Goal: Check status: Check status

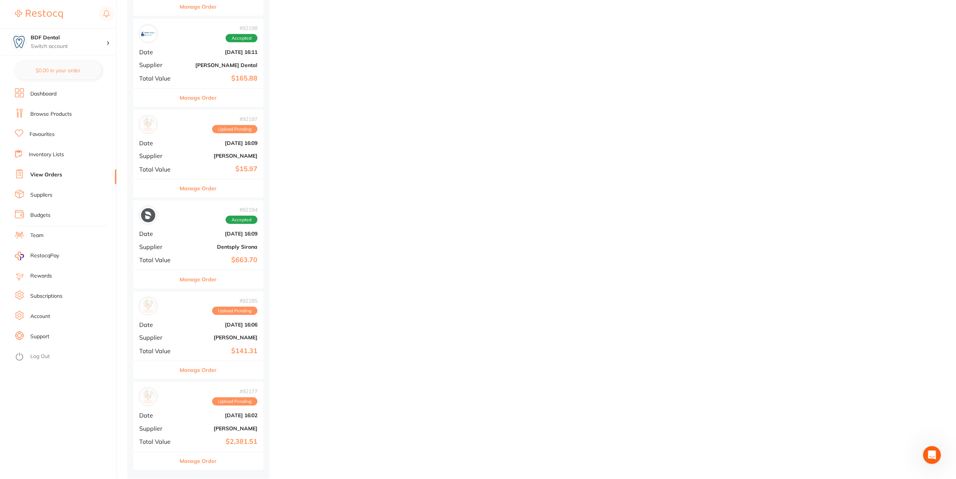
click at [198, 454] on button "Manage Order" at bounding box center [198, 461] width 37 height 18
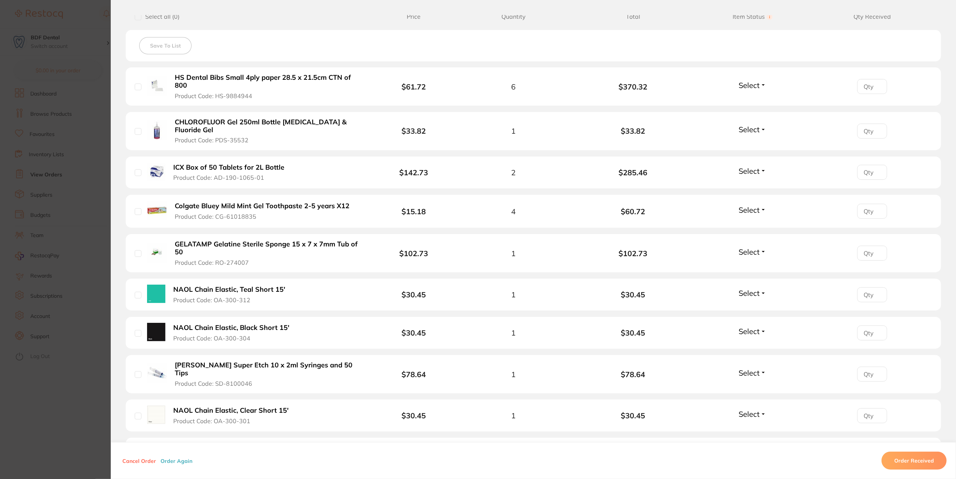
scroll to position [228, 0]
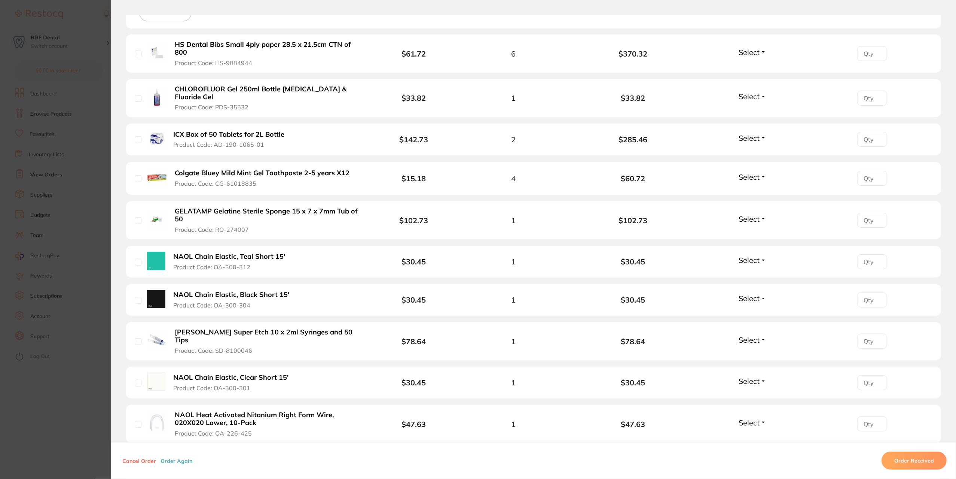
click at [94, 234] on section "Order ID: Restocq- 92177 Order Information Upload Pending Order Date [DATE] 16:…" at bounding box center [478, 239] width 956 height 479
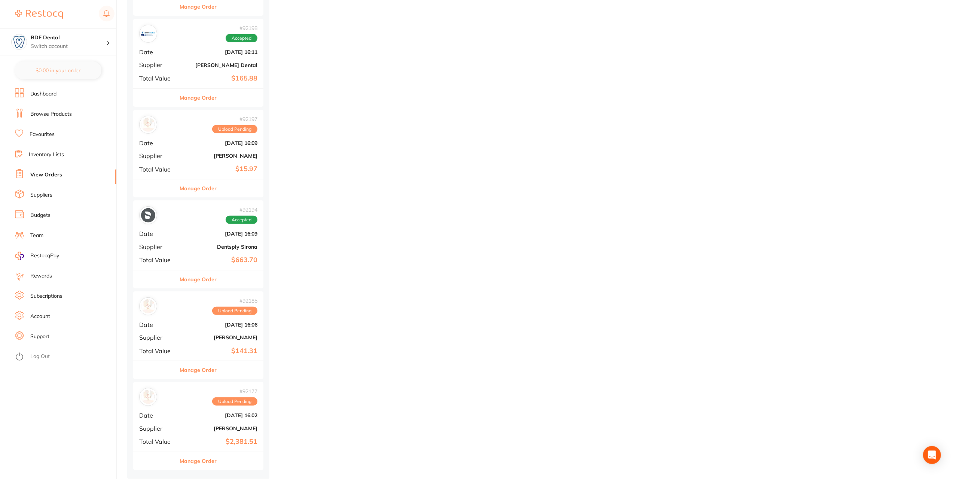
click at [245, 404] on span "Upload Pending" at bounding box center [234, 401] width 45 height 8
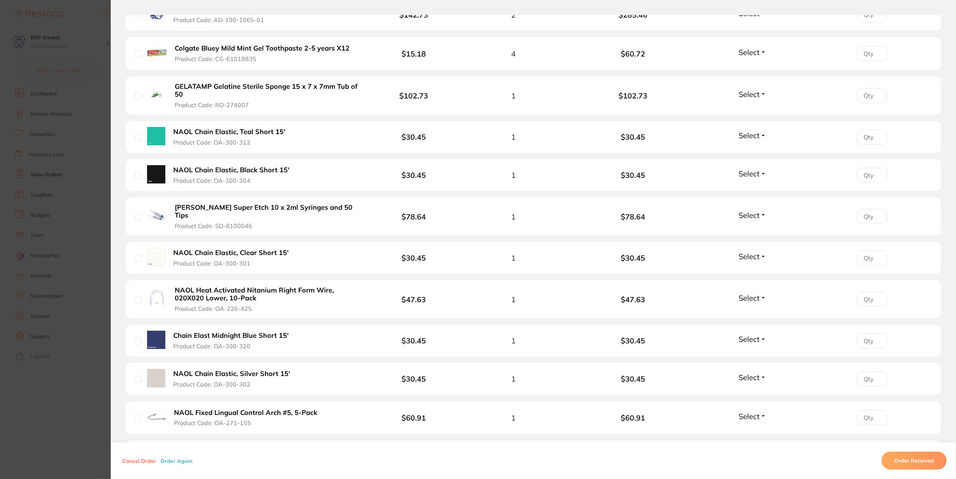
scroll to position [281, 0]
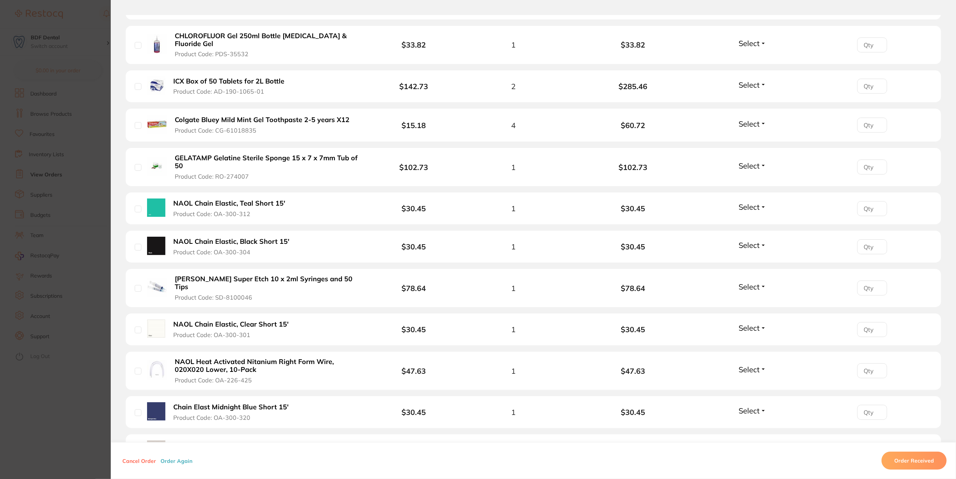
click at [100, 37] on section "Order ID: Restocq- 92177 Order Information Upload Pending Order Date [DATE] 16:…" at bounding box center [478, 239] width 956 height 479
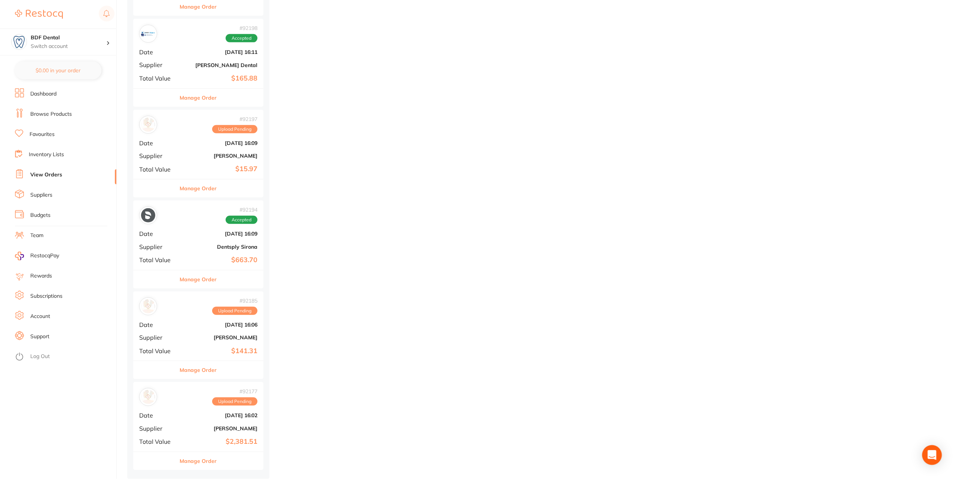
click at [935, 458] on icon "Open Intercom Messenger" at bounding box center [932, 455] width 9 height 10
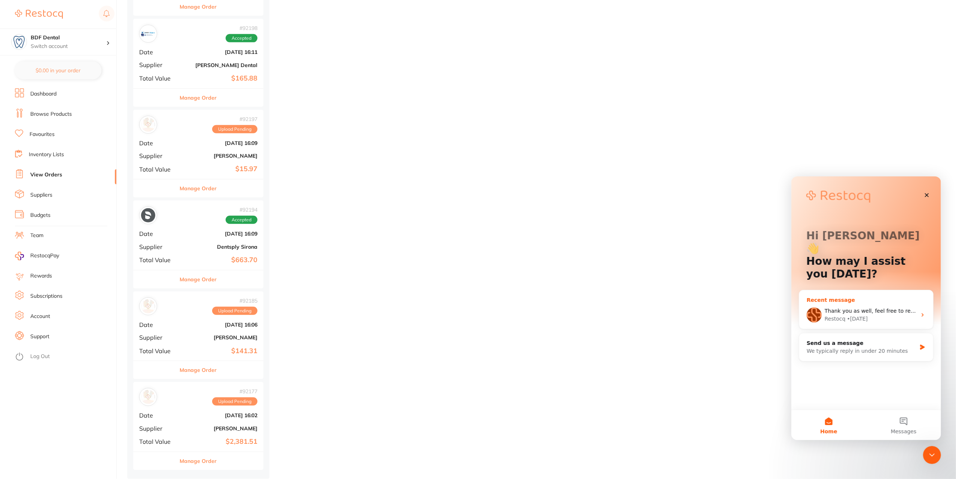
click at [867, 306] on div "Thank you as well, feel free to reach out to [GEOGRAPHIC_DATA]." at bounding box center [870, 310] width 92 height 8
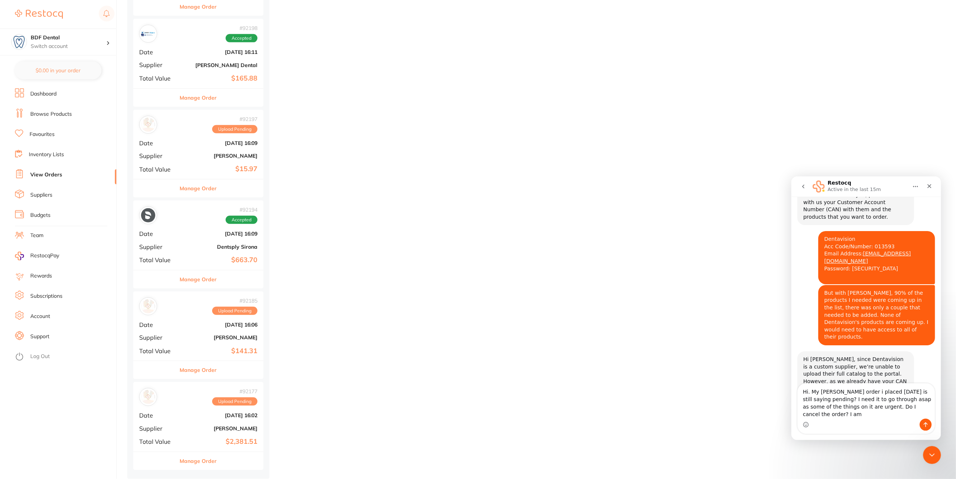
scroll to position [954, 0]
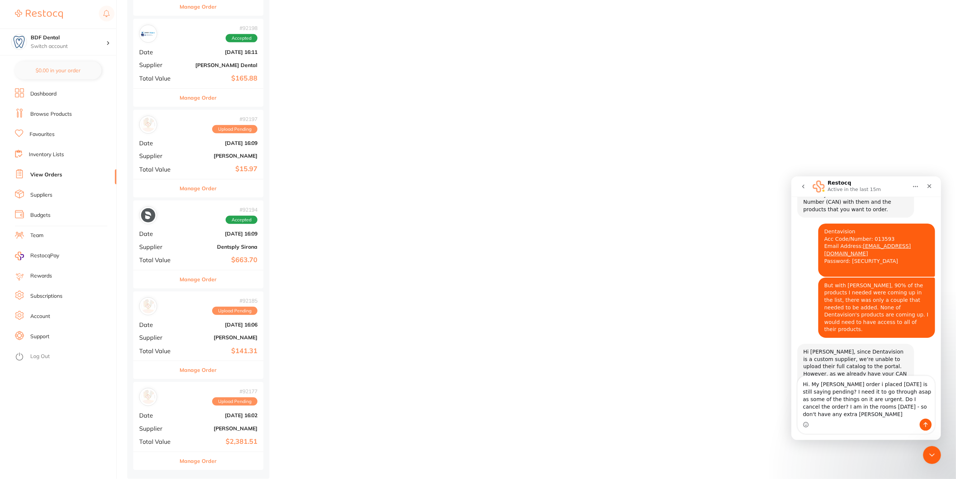
type textarea "Hi. My [PERSON_NAME] order i placed [DATE] is still saying pending? I need it t…"
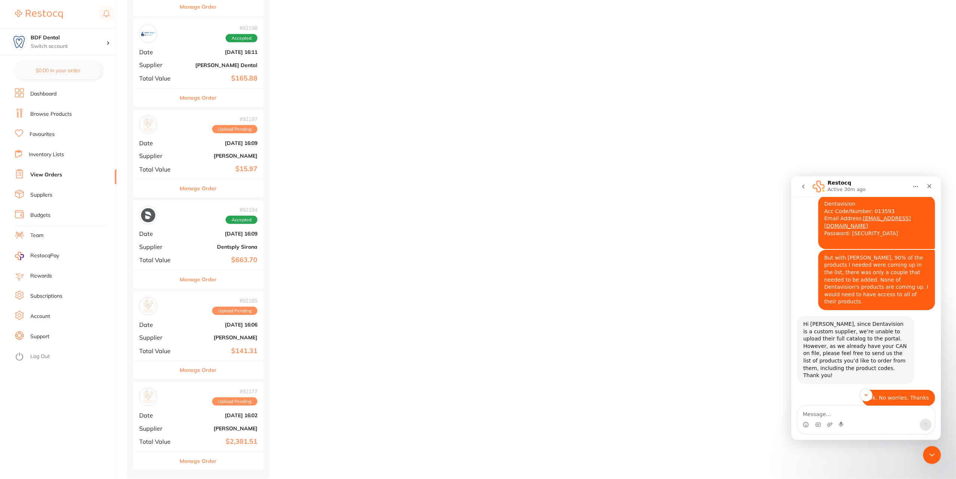
scroll to position [993, 0]
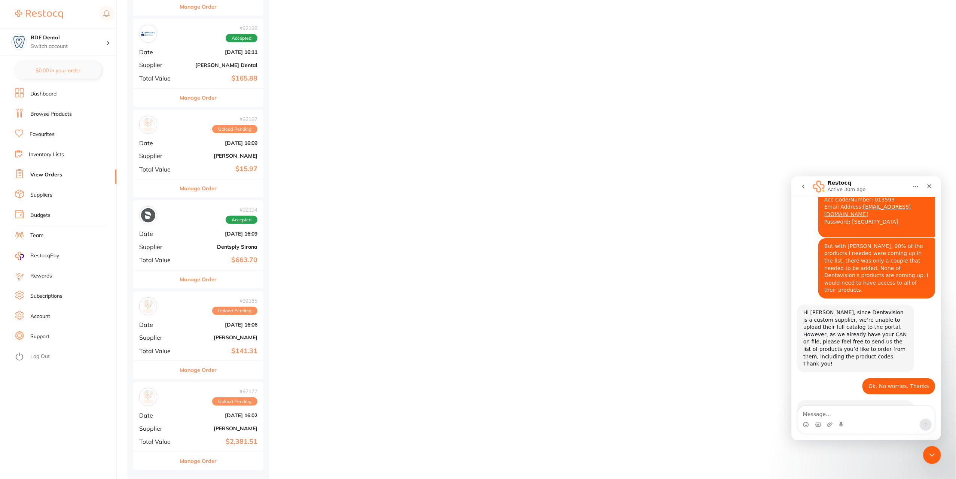
drag, startPoint x: 400, startPoint y: 468, endPoint x: 401, endPoint y: 460, distance: 8.7
click at [400, 468] on div "placed / accepted ( 8 ) Sort by Latest Notification # 92229 Placed Date [DATE] …" at bounding box center [541, 93] width 829 height 770
click at [231, 406] on div "# 92177 Upload Pending Date [DATE] 16:02 Supplier [PERSON_NAME] Total Value $2,…" at bounding box center [198, 416] width 130 height 69
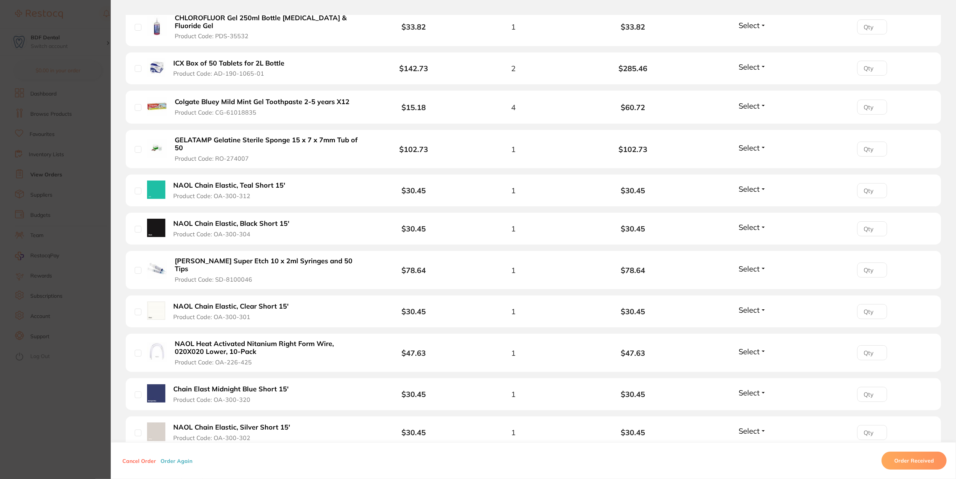
scroll to position [112, 0]
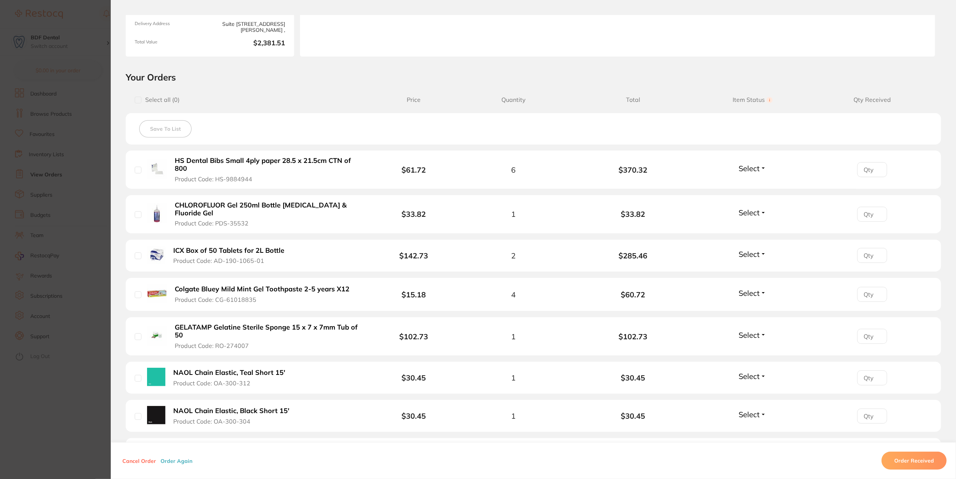
click at [145, 462] on button "Cancel Order" at bounding box center [139, 460] width 38 height 7
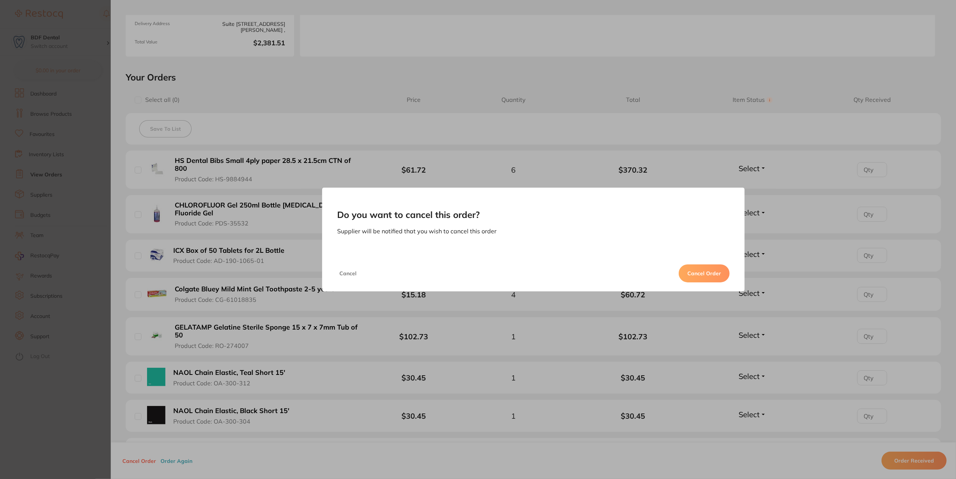
click at [350, 274] on button "Cancel" at bounding box center [348, 273] width 22 height 18
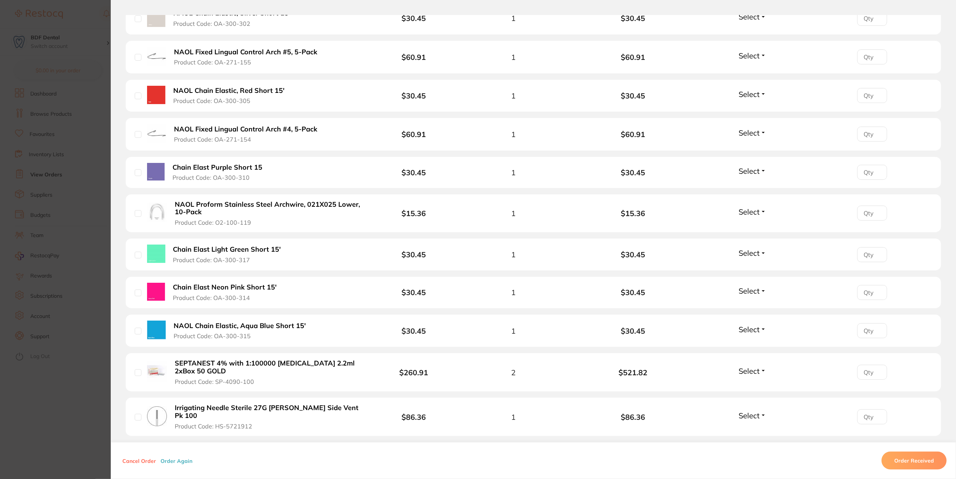
scroll to position [786, 0]
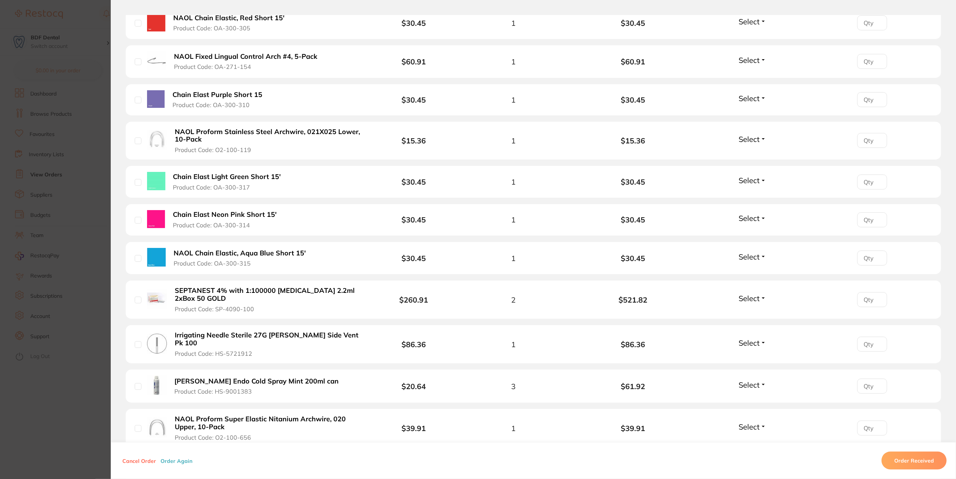
click at [146, 461] on button "Cancel Order" at bounding box center [139, 460] width 38 height 7
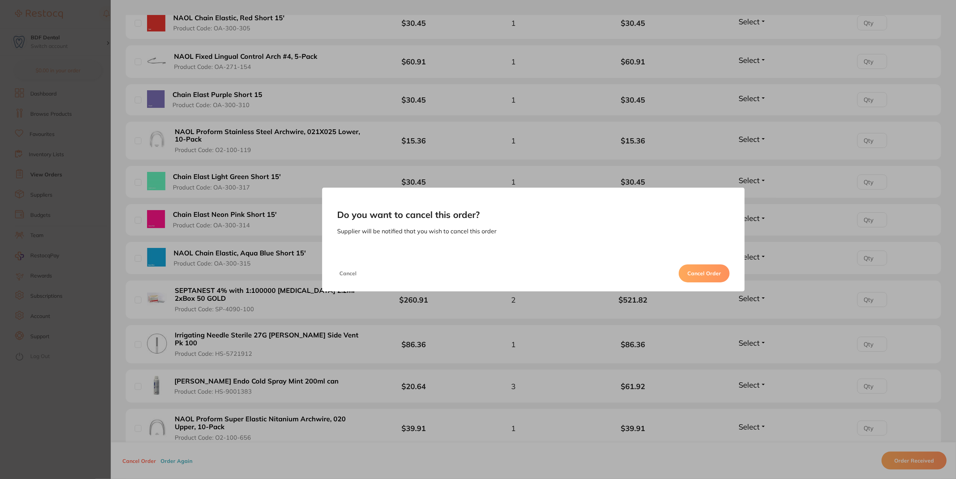
click at [707, 271] on button "Cancel Order" at bounding box center [704, 273] width 51 height 18
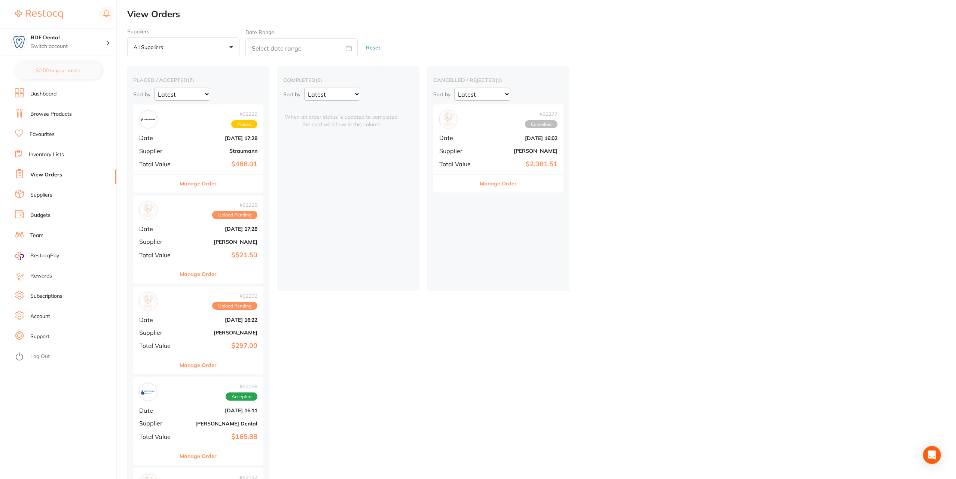
click at [190, 237] on div "# 92228 Upload Pending Date [DATE] 17:28 Supplier [PERSON_NAME] Total Value $52…" at bounding box center [198, 229] width 130 height 69
